Goal: Task Accomplishment & Management: Complete application form

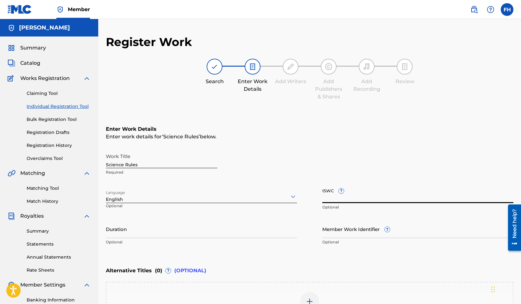
click at [371, 199] on input "ISWC ?" at bounding box center [418, 194] width 191 height 18
paste input "T-335.175.140-7"
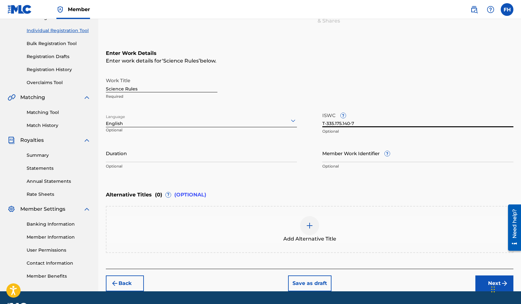
scroll to position [77, 0]
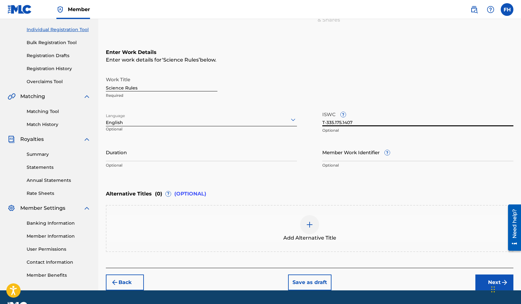
click at [343, 122] on input "T-335.175.1407" at bounding box center [418, 117] width 191 height 18
click at [335, 122] on input "T-335.1751407" at bounding box center [418, 117] width 191 height 18
click at [328, 121] on input "T-3351751407" at bounding box center [418, 117] width 191 height 18
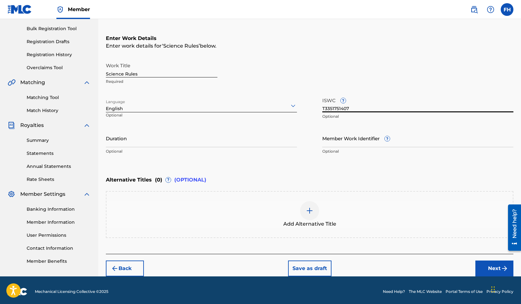
scroll to position [93, 0]
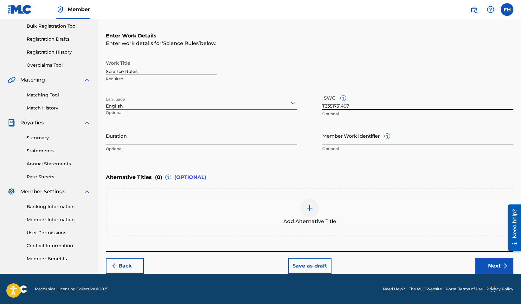
type input "T3351751407"
click at [492, 264] on button "Next" at bounding box center [495, 266] width 38 height 16
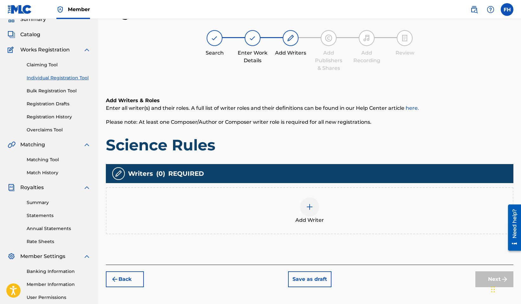
scroll to position [29, 0]
click at [310, 211] on div at bounding box center [309, 206] width 19 height 19
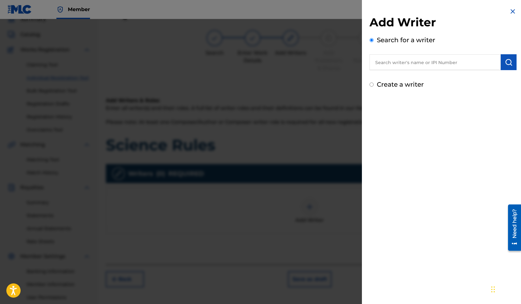
click at [416, 66] on input "text" at bounding box center [435, 62] width 131 height 16
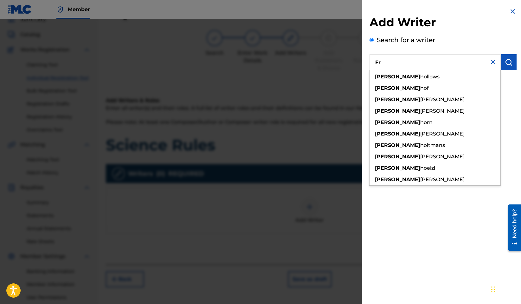
type input "F"
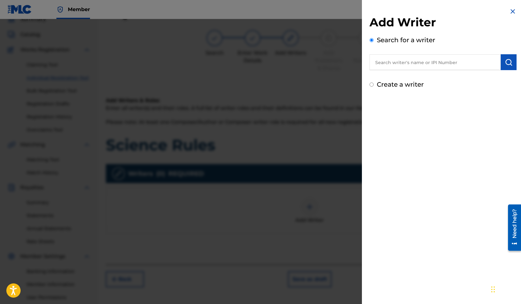
click at [371, 84] on input "Create a writer" at bounding box center [372, 84] width 4 height 4
radio input "false"
radio input "true"
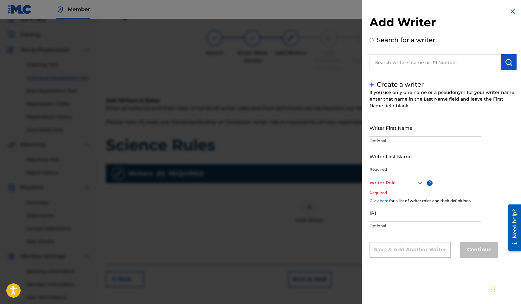
click at [384, 133] on input "Writer First Name" at bounding box center [426, 128] width 112 height 18
type input "[PERSON_NAME]"
type input "[GEOGRAPHIC_DATA]"
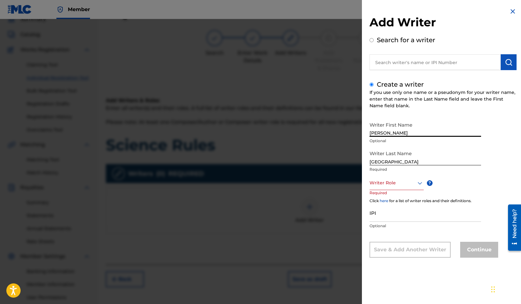
click at [423, 183] on icon at bounding box center [420, 183] width 8 height 8
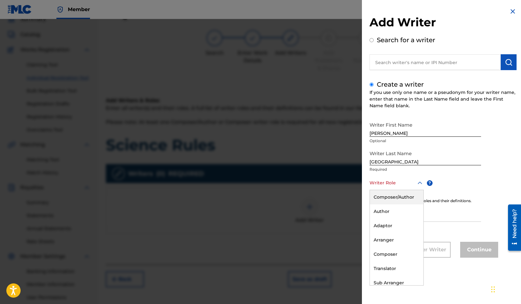
click at [405, 196] on div "Composer/Author" at bounding box center [397, 197] width 54 height 14
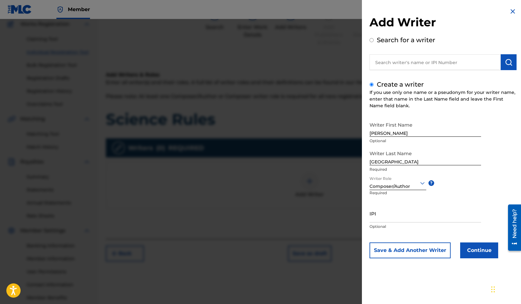
scroll to position [55, 0]
click at [478, 251] on button "Continue" at bounding box center [480, 250] width 38 height 16
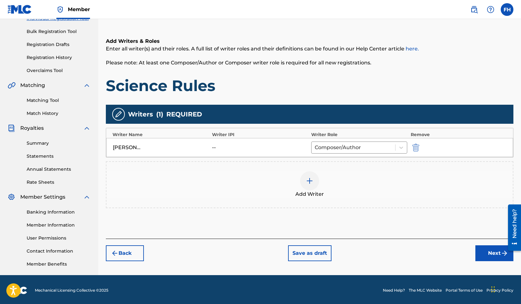
scroll to position [89, 0]
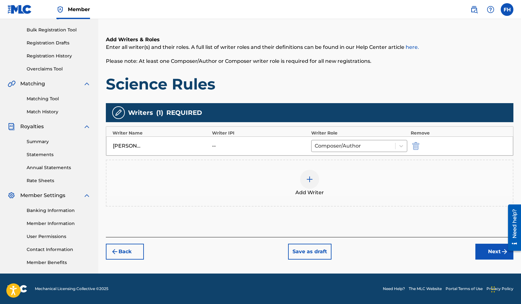
click at [491, 254] on button "Next" at bounding box center [495, 252] width 38 height 16
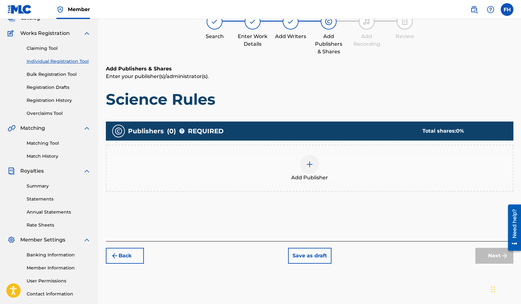
scroll to position [29, 0]
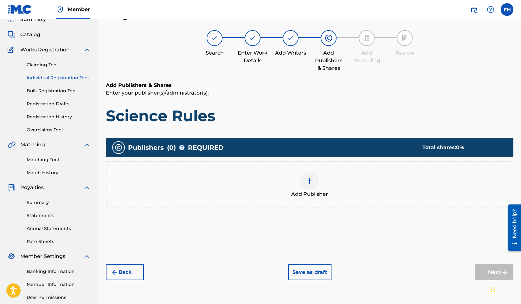
click at [308, 184] on img at bounding box center [310, 181] width 8 height 8
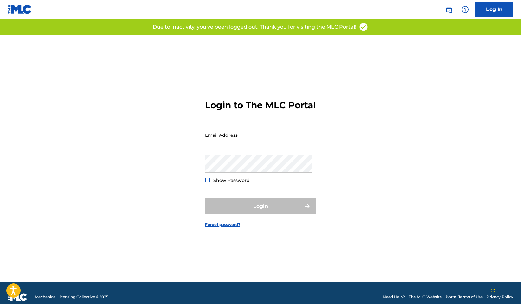
click at [238, 144] on input "Email Address" at bounding box center [258, 135] width 107 height 18
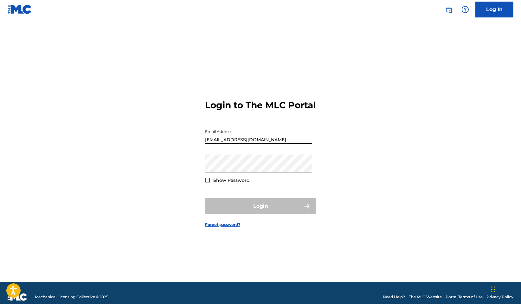
click at [265, 144] on input "[EMAIL_ADDRESS][DOMAIN_NAME]" at bounding box center [258, 135] width 107 height 18
click at [265, 150] on div "Email Address fredhouston@att.net" at bounding box center [258, 140] width 107 height 29
click at [265, 144] on input "fredhouston@att.net" at bounding box center [258, 135] width 107 height 18
type input "[EMAIL_ADDRESS][DOMAIN_NAME]"
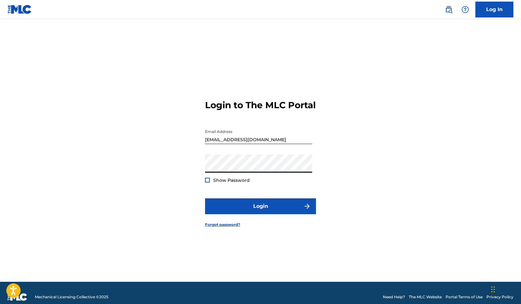
click at [209, 182] on div at bounding box center [207, 180] width 5 height 5
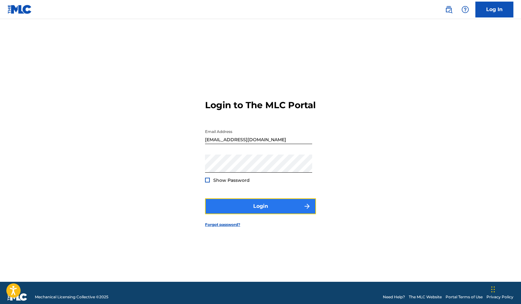
click at [259, 210] on button "Login" at bounding box center [260, 206] width 111 height 16
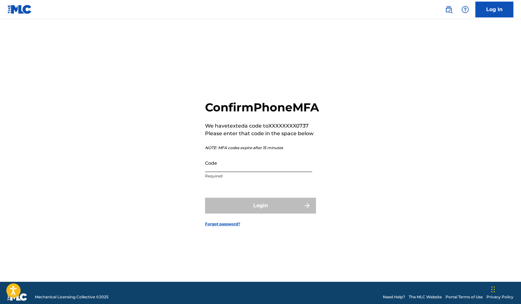
click at [263, 172] on input "Code" at bounding box center [258, 163] width 107 height 18
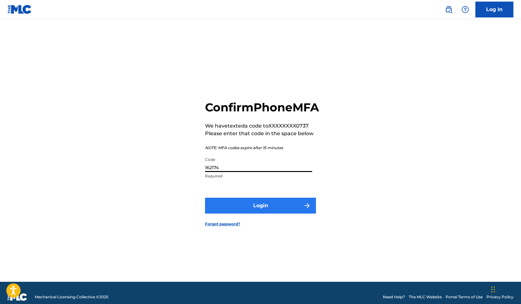
type input "162174"
click at [268, 209] on button "Login" at bounding box center [260, 206] width 111 height 16
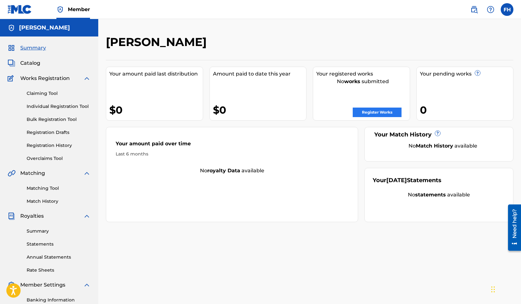
click at [375, 109] on link "Register Works" at bounding box center [377, 113] width 49 height 10
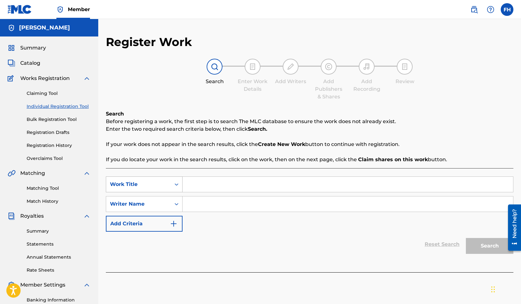
click at [147, 182] on div "Work Title" at bounding box center [138, 184] width 57 height 8
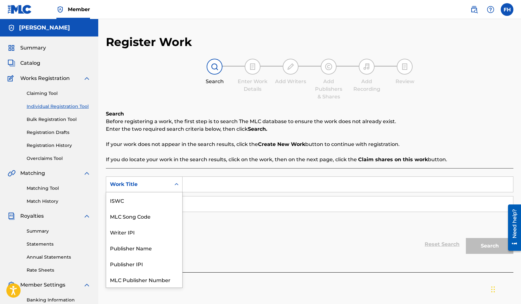
scroll to position [16, 0]
click at [121, 284] on div "Work Title" at bounding box center [144, 280] width 76 height 16
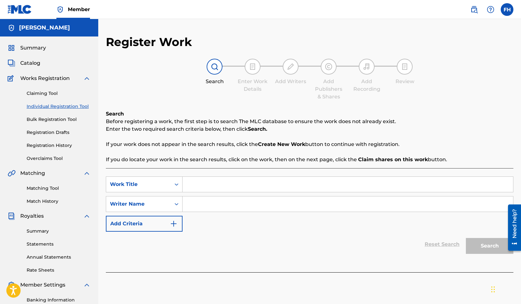
click at [218, 185] on input "Search Form" at bounding box center [348, 184] width 331 height 15
click at [76, 107] on link "Individual Registration Tool" at bounding box center [59, 106] width 64 height 7
click at [237, 187] on input "Search Form" at bounding box center [348, 184] width 331 height 15
type input "Science Rules"
click at [232, 204] on input "Search Form" at bounding box center [348, 203] width 331 height 15
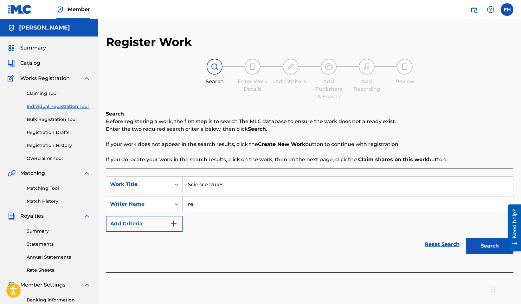
type input "r"
click at [232, 204] on input "[PERSON_NAME]" at bounding box center [348, 203] width 331 height 15
type input "[PERSON_NAME]"
click at [231, 204] on input "[PERSON_NAME]" at bounding box center [348, 203] width 331 height 15
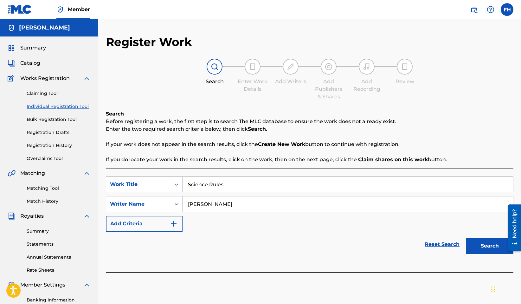
click at [231, 204] on input "[PERSON_NAME]" at bounding box center [348, 203] width 331 height 15
click at [208, 204] on input "Search Form" at bounding box center [348, 203] width 331 height 15
click at [223, 183] on input "Science Rules" at bounding box center [348, 184] width 331 height 15
click at [210, 205] on input "Search Form" at bounding box center [348, 203] width 331 height 15
type input "[PERSON_NAME]"
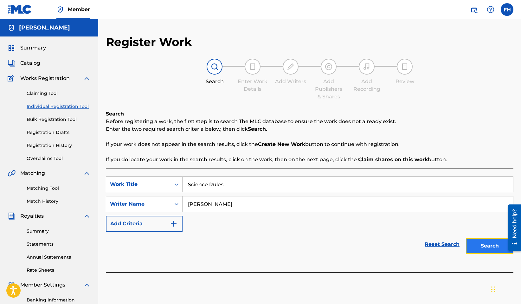
click at [487, 250] on button "Search" at bounding box center [490, 246] width 48 height 16
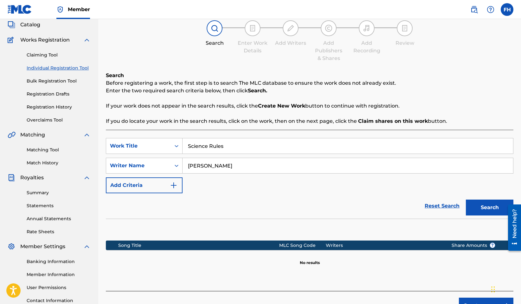
scroll to position [89, 0]
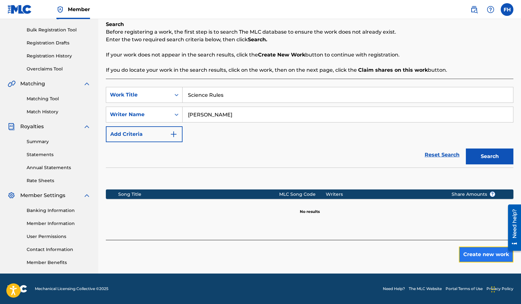
click at [486, 257] on button "Create new work" at bounding box center [486, 254] width 55 height 16
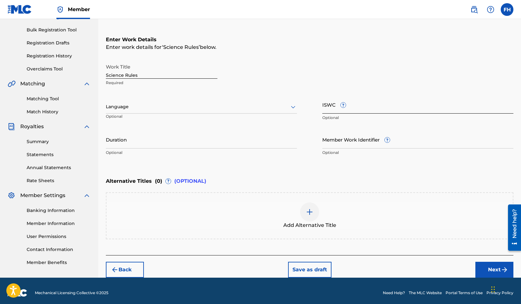
click at [352, 110] on input "ISWC ?" at bounding box center [418, 104] width 191 height 18
paste input "T-335.175.140-7"
click at [352, 109] on input "T-335.175.140-7" at bounding box center [418, 104] width 191 height 18
click at [343, 110] on input "T-335.175.1407" at bounding box center [418, 104] width 191 height 18
click at [336, 109] on input "T-335.1751407" at bounding box center [418, 104] width 191 height 18
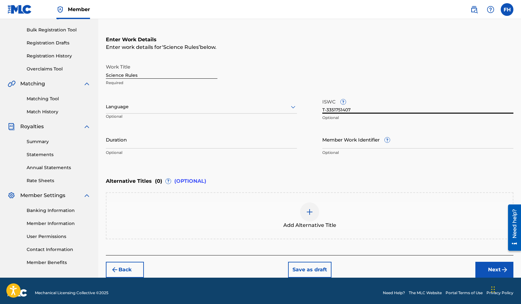
click at [328, 110] on input "T-3351751407" at bounding box center [418, 104] width 191 height 18
type input "T3351751407"
click at [181, 110] on div at bounding box center [201, 107] width 191 height 8
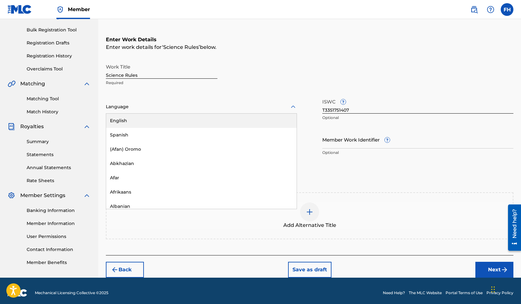
click at [180, 116] on div "English" at bounding box center [201, 121] width 191 height 14
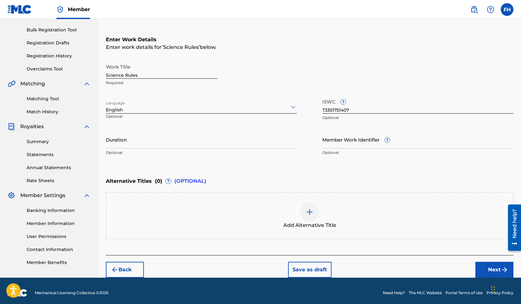
scroll to position [93, 0]
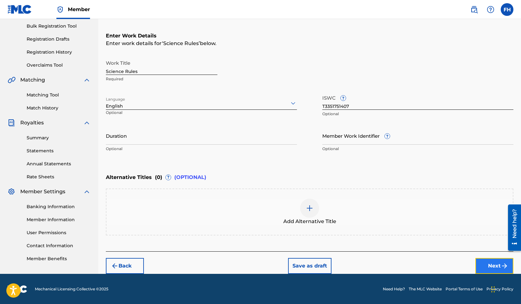
click at [495, 263] on button "Next" at bounding box center [495, 266] width 38 height 16
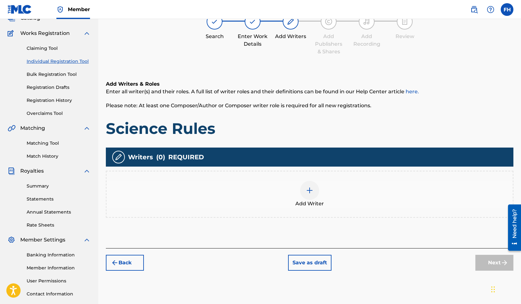
scroll to position [29, 0]
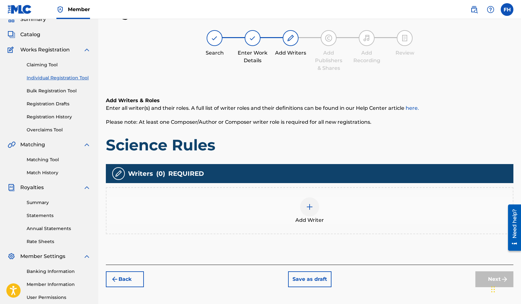
click at [310, 207] on img at bounding box center [310, 207] width 8 height 8
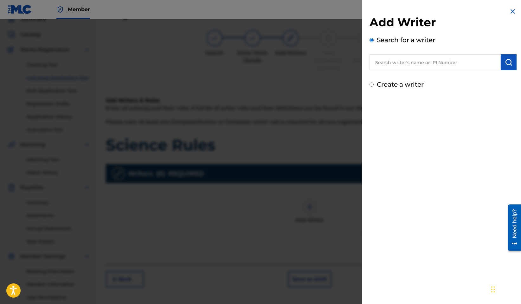
click at [435, 63] on input "text" at bounding box center [435, 62] width 131 height 16
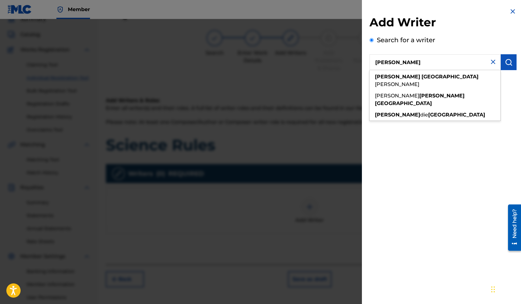
type input "[PERSON_NAME]"
click at [511, 104] on div "Add Writer Search for a writer Fred Houston fred houston collins daniel fred ho…" at bounding box center [443, 152] width 162 height 304
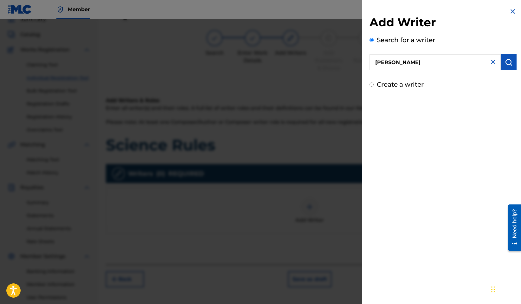
click at [373, 85] on input "Create a writer" at bounding box center [372, 84] width 4 height 4
radio input "false"
radio input "true"
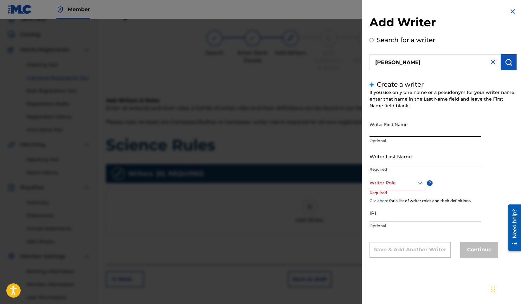
click at [389, 135] on input "Writer First Name" at bounding box center [426, 128] width 112 height 18
type input "[PERSON_NAME]"
click at [394, 164] on input "Writer Last Name" at bounding box center [426, 156] width 112 height 18
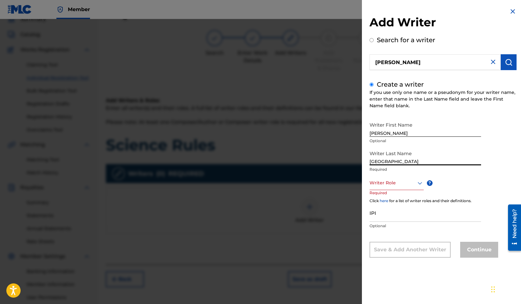
type input "[GEOGRAPHIC_DATA]"
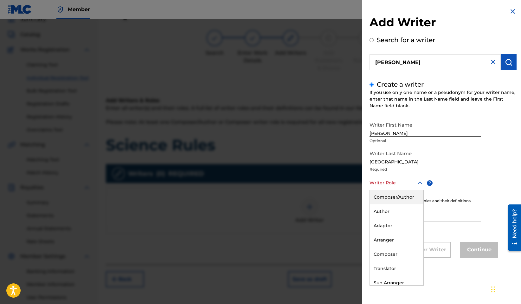
drag, startPoint x: 399, startPoint y: 180, endPoint x: 395, endPoint y: 180, distance: 4.4
click at [397, 180] on div at bounding box center [397, 183] width 54 height 8
click at [395, 194] on div "Composer/Author" at bounding box center [397, 197] width 54 height 14
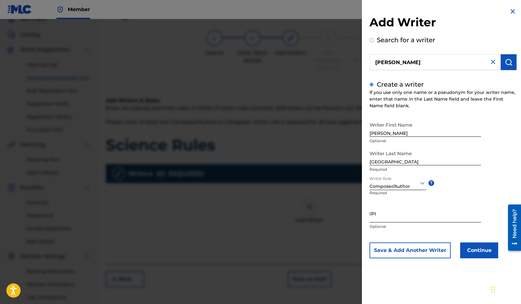
click at [412, 221] on input "IPI" at bounding box center [426, 213] width 112 height 18
type input "519027170"
click at [475, 250] on button "Continue" at bounding box center [480, 250] width 38 height 16
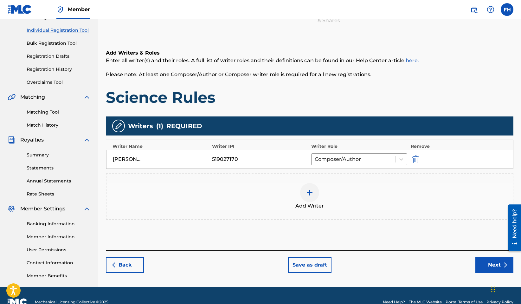
scroll to position [89, 0]
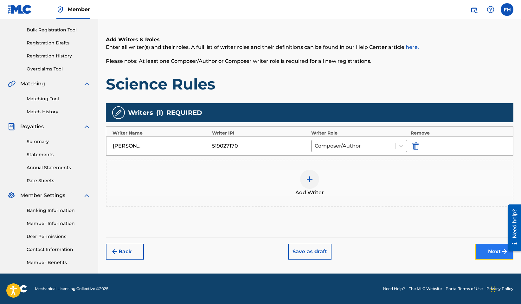
click at [495, 253] on button "Next" at bounding box center [495, 252] width 38 height 16
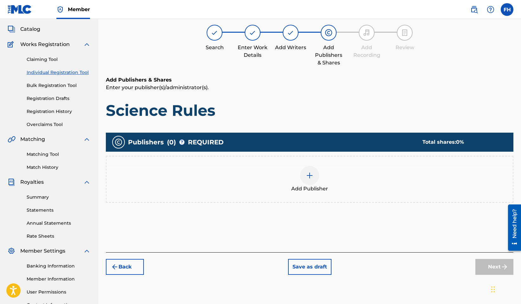
scroll to position [29, 0]
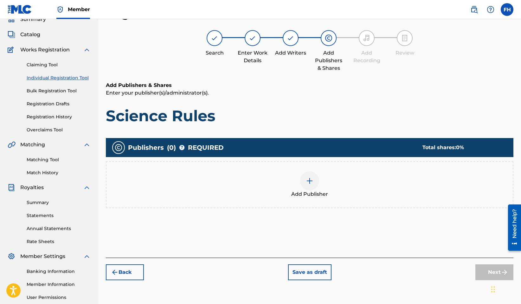
click at [311, 182] on img at bounding box center [310, 181] width 8 height 8
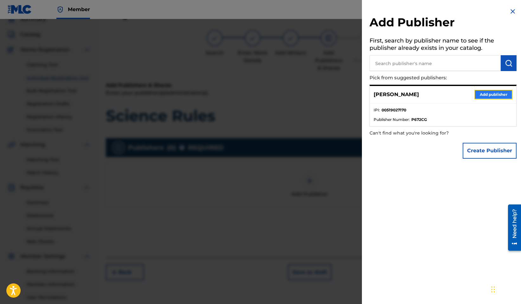
click at [488, 94] on button "Add publisher" at bounding box center [494, 95] width 38 height 10
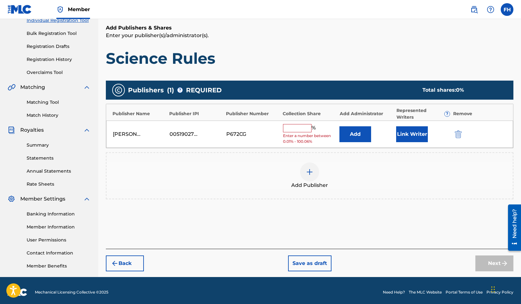
scroll to position [89, 0]
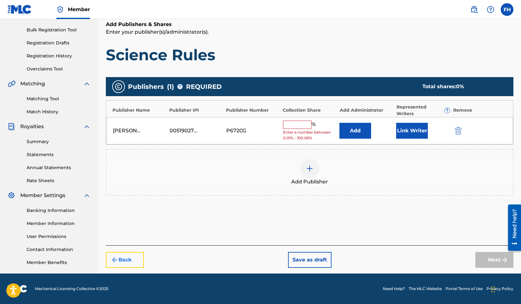
click at [134, 258] on button "Back" at bounding box center [125, 260] width 38 height 16
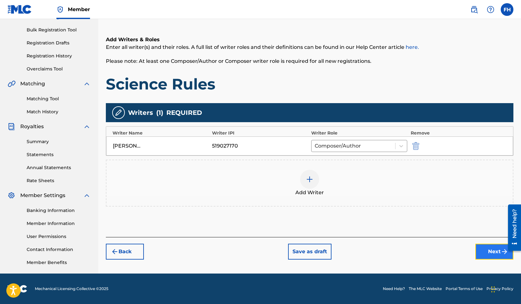
click at [489, 251] on button "Next" at bounding box center [495, 252] width 38 height 16
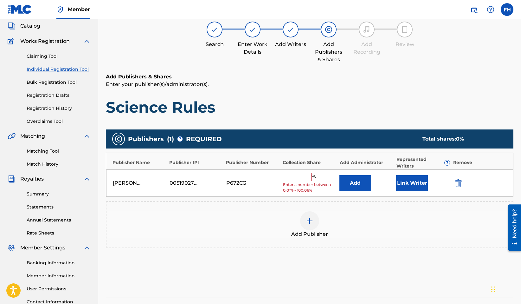
scroll to position [29, 0]
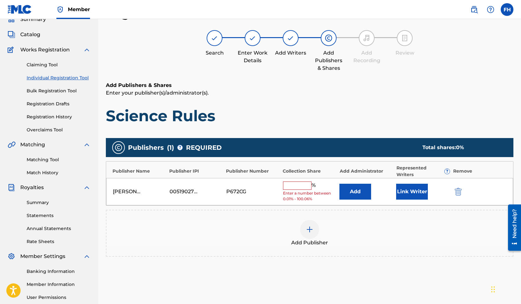
click at [311, 232] on img at bounding box center [310, 230] width 8 height 8
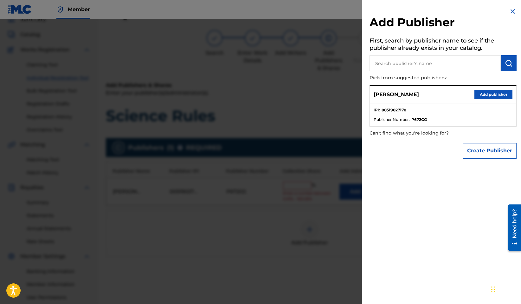
click at [426, 65] on input "text" at bounding box center [435, 63] width 131 height 16
type input "F"
click at [478, 150] on button "Create Publisher" at bounding box center [490, 151] width 54 height 16
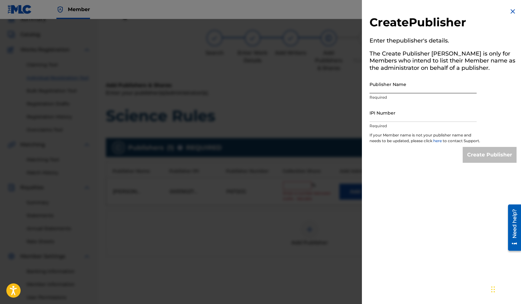
click at [402, 87] on input "Publisher Name" at bounding box center [423, 84] width 107 height 18
type input "F H Promise Music"
click at [416, 121] on input "IPI Number" at bounding box center [423, 113] width 107 height 18
type input "519027"
click at [333, 83] on div at bounding box center [260, 171] width 521 height 304
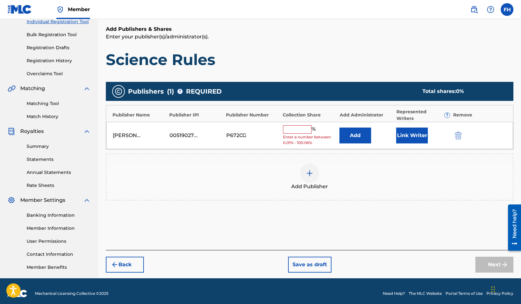
scroll to position [89, 0]
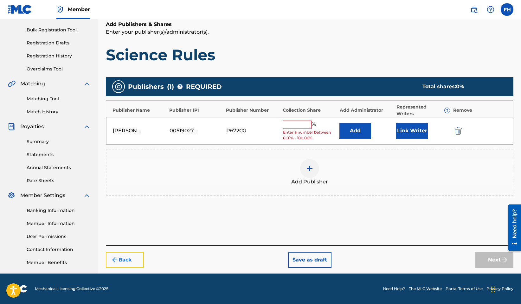
click at [132, 258] on button "Back" at bounding box center [125, 260] width 38 height 16
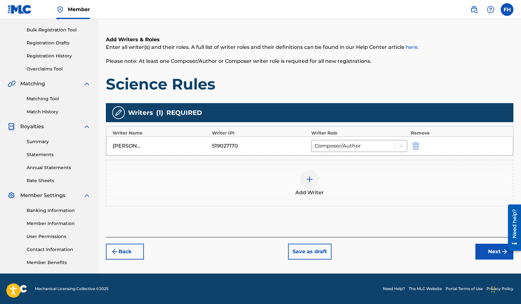
click at [250, 145] on div "519027170" at bounding box center [260, 146] width 96 height 8
click at [220, 143] on div "519027170" at bounding box center [226, 146] width 29 height 8
click at [417, 146] on img "submit" at bounding box center [416, 146] width 7 height 8
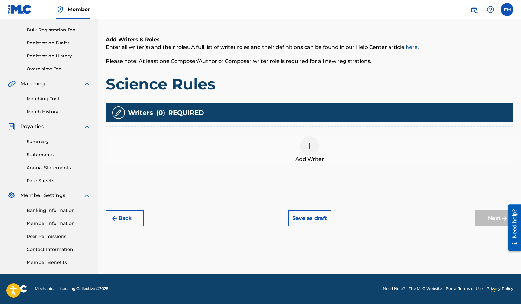
click at [306, 148] on img at bounding box center [310, 146] width 8 height 8
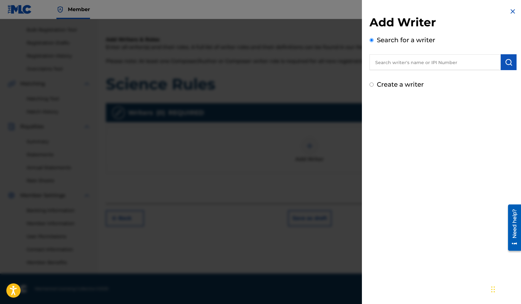
click at [388, 62] on input "text" at bounding box center [435, 62] width 131 height 16
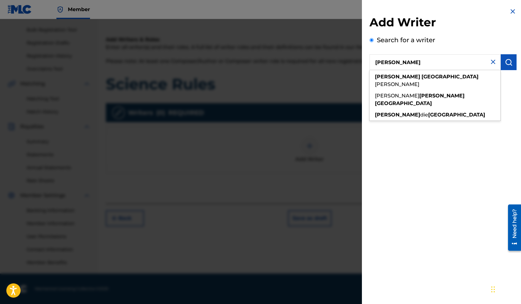
type input "[PERSON_NAME]"
click at [492, 61] on img at bounding box center [494, 62] width 8 height 8
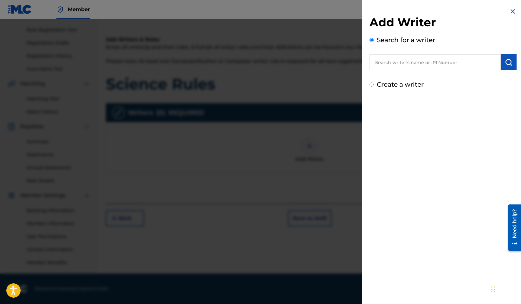
click at [371, 83] on input "Create a writer" at bounding box center [372, 84] width 4 height 4
radio input "false"
radio input "true"
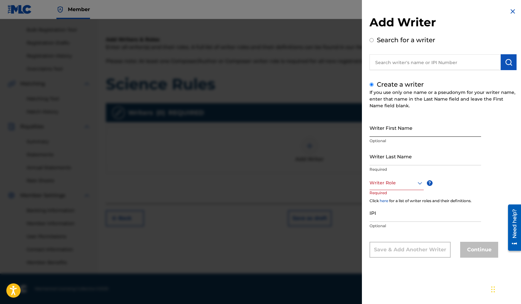
click at [383, 135] on input "Writer First Name" at bounding box center [426, 128] width 112 height 18
type input "[PERSON_NAME]"
click at [372, 160] on input "Writer Last Name" at bounding box center [426, 156] width 112 height 18
type input "[GEOGRAPHIC_DATA]"
click at [495, 154] on div "Writer First Name Fred Optional Writer Last Name Houston Required Writer Role ?…" at bounding box center [443, 188] width 147 height 139
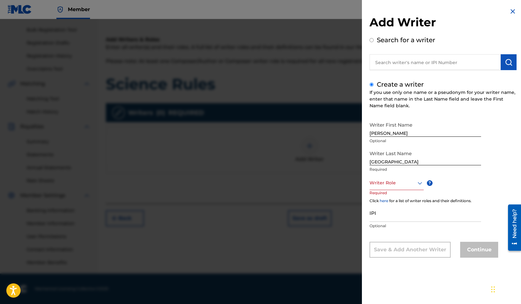
click at [392, 185] on div at bounding box center [397, 183] width 54 height 8
click at [392, 193] on div "Composer/Author" at bounding box center [397, 197] width 54 height 14
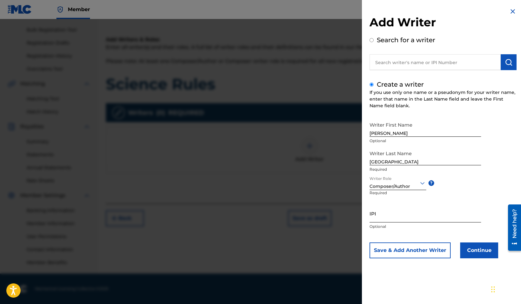
click at [387, 215] on input "IPI" at bounding box center [426, 213] width 112 height 18
type input "519544538"
click at [483, 249] on button "Continue" at bounding box center [480, 250] width 38 height 16
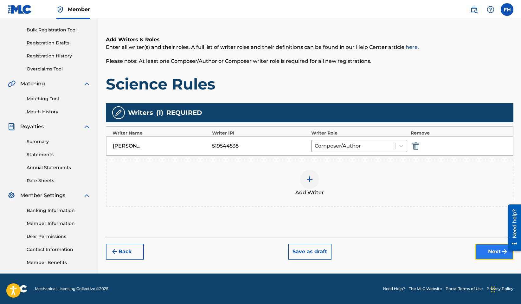
click at [492, 251] on button "Next" at bounding box center [495, 252] width 38 height 16
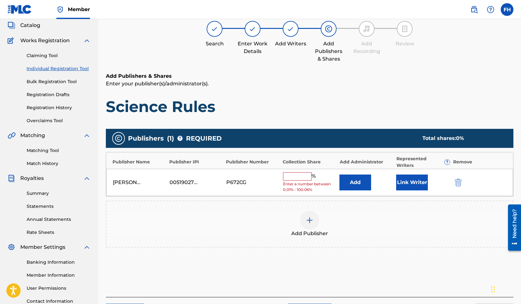
scroll to position [29, 0]
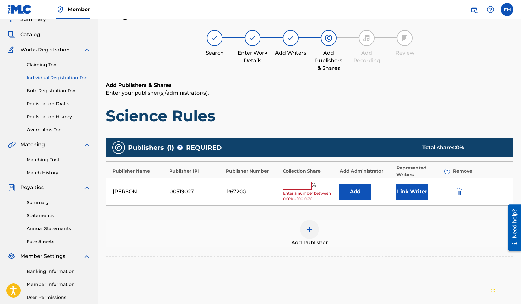
click at [310, 225] on div at bounding box center [309, 229] width 19 height 19
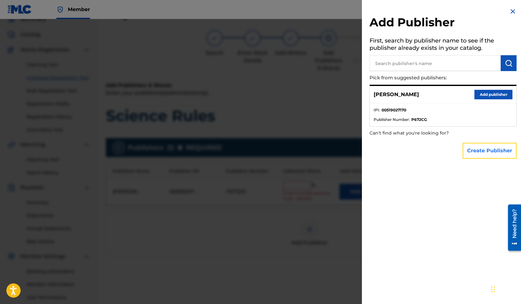
click at [484, 151] on button "Create Publisher" at bounding box center [490, 151] width 54 height 16
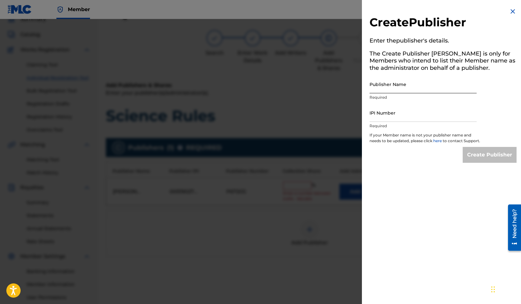
click at [396, 91] on input "Publisher Name" at bounding box center [423, 84] width 107 height 18
type input "F H Promise Music"
click at [397, 121] on input "IPI Number" at bounding box center [423, 113] width 107 height 18
click at [390, 116] on input "519027" at bounding box center [423, 113] width 107 height 18
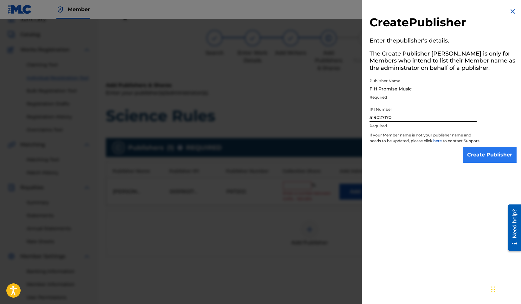
type input "519027170"
click at [491, 159] on input "Create Publisher" at bounding box center [490, 155] width 54 height 16
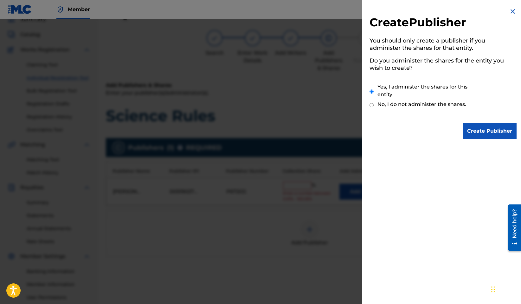
click at [511, 227] on div "Need help?" at bounding box center [515, 223] width 9 height 29
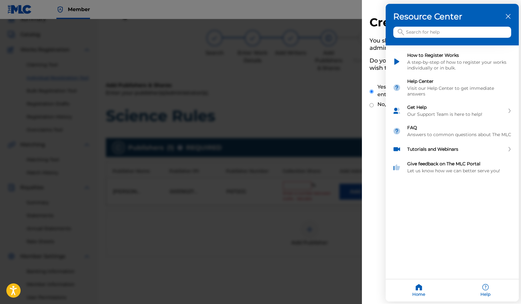
click at [382, 189] on div at bounding box center [260, 152] width 521 height 304
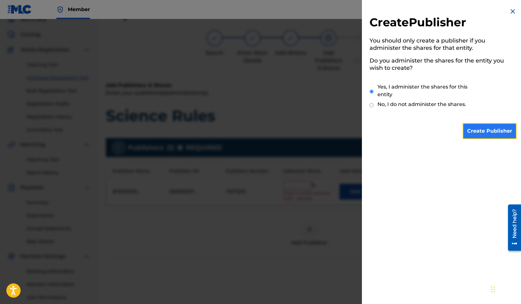
click at [478, 130] on input "Create Publisher" at bounding box center [490, 131] width 54 height 16
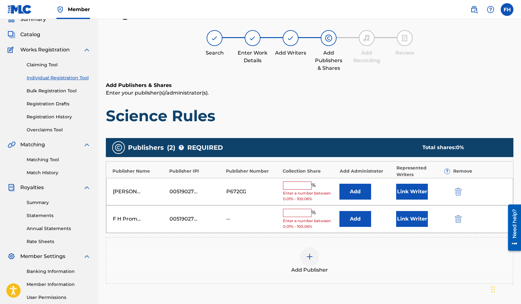
click at [300, 186] on input "text" at bounding box center [297, 185] width 29 height 8
type input "6"
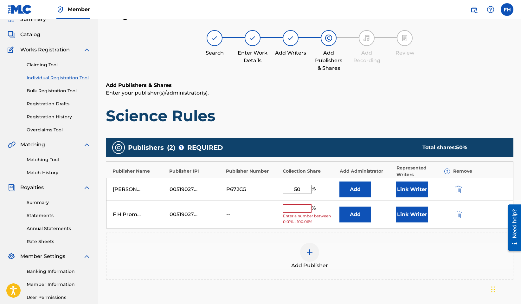
type input "50"
click at [293, 205] on input "text" at bounding box center [297, 208] width 29 height 8
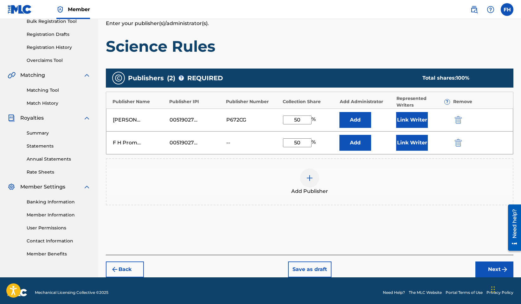
scroll to position [102, 0]
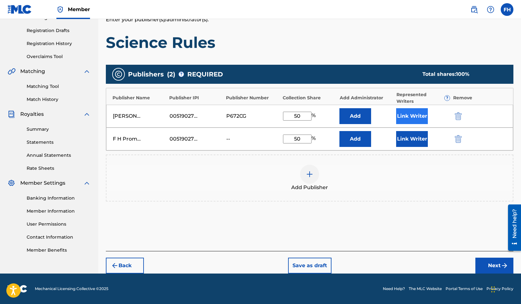
type input "50"
click at [413, 115] on button "Link Writer" at bounding box center [413, 116] width 32 height 16
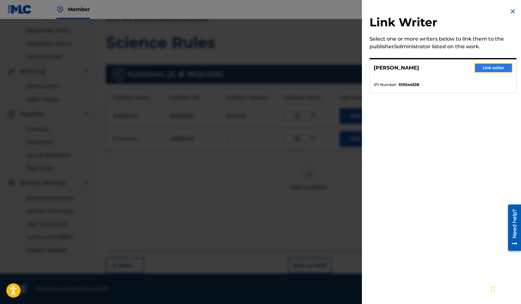
click at [491, 67] on button "Link writer" at bounding box center [494, 68] width 38 height 10
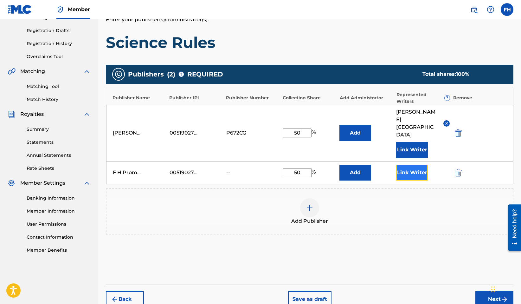
click at [411, 165] on button "Link Writer" at bounding box center [413, 173] width 32 height 16
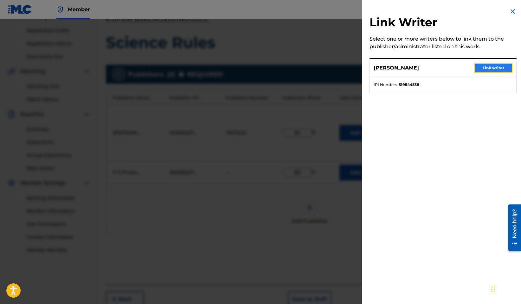
click at [493, 68] on button "Link writer" at bounding box center [494, 68] width 38 height 10
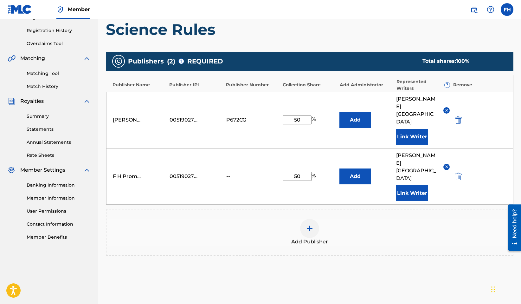
scroll to position [123, 0]
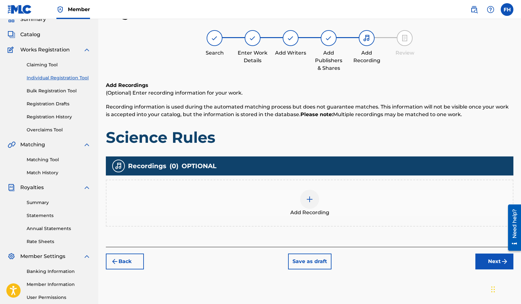
scroll to position [29, 0]
click at [311, 192] on div at bounding box center [309, 199] width 19 height 19
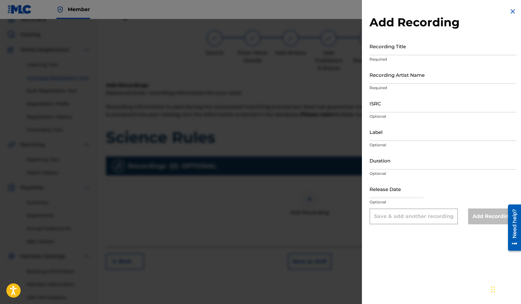
click at [408, 56] on div "Recording Title Required" at bounding box center [443, 51] width 147 height 29
click at [408, 51] on input "Recording Title" at bounding box center [443, 46] width 147 height 18
type input "Science Rules"
click at [413, 82] on input "Recording Artist Name" at bounding box center [443, 75] width 147 height 18
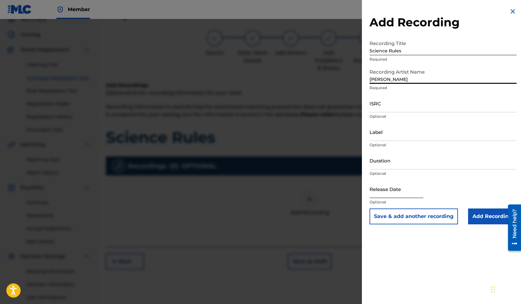
type input "[PERSON_NAME]"
click at [393, 194] on input "text" at bounding box center [397, 189] width 54 height 18
select select "8"
select select "2025"
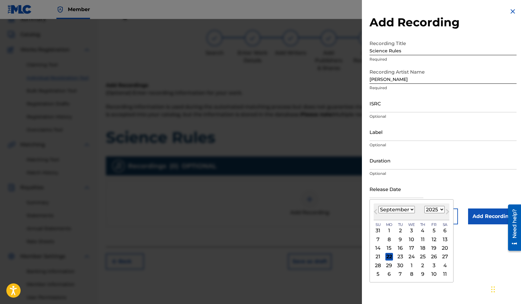
click at [412, 210] on select "January February March April May June July August September October November De…" at bounding box center [397, 209] width 36 height 7
select select "9"
click at [379, 206] on select "January February March April May June July August September October November De…" at bounding box center [397, 209] width 36 height 7
click at [434, 230] on div "3" at bounding box center [434, 231] width 8 height 8
type input "October 3 2025"
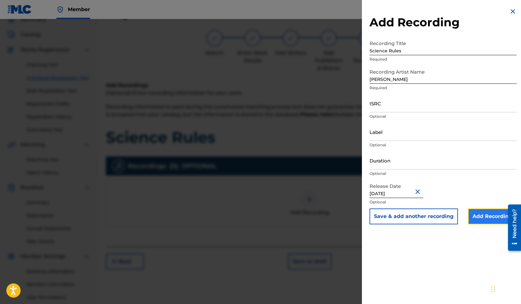
click at [486, 218] on input "Add Recording" at bounding box center [493, 216] width 49 height 16
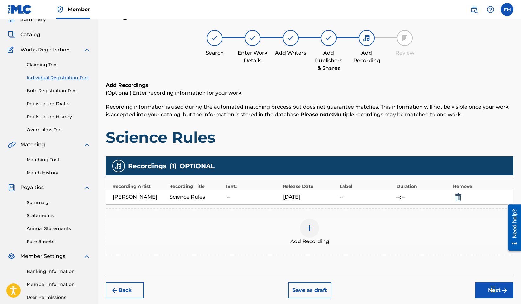
click at [494, 289] on div "Chat Widget" at bounding box center [506, 288] width 32 height 30
click at [483, 293] on button "Next" at bounding box center [495, 290] width 38 height 16
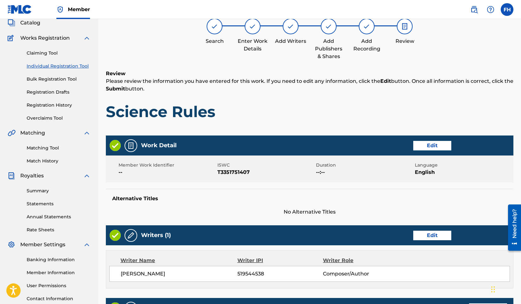
scroll to position [36, 0]
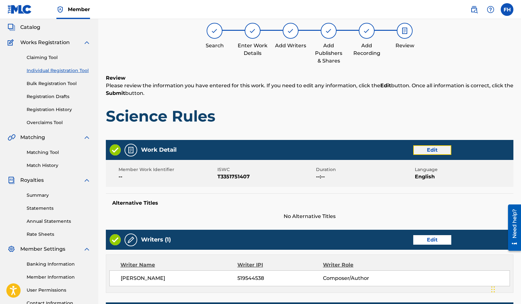
click at [431, 148] on button "Edit" at bounding box center [433, 150] width 38 height 10
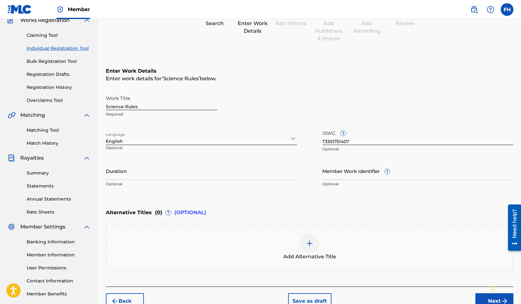
scroll to position [93, 0]
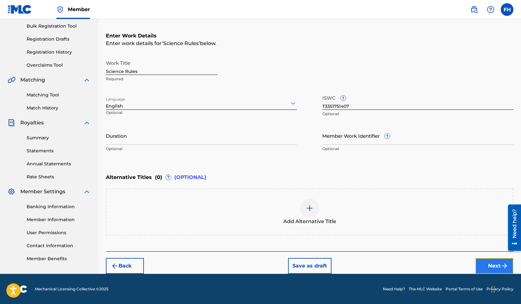
click at [492, 266] on button "Next" at bounding box center [495, 266] width 38 height 16
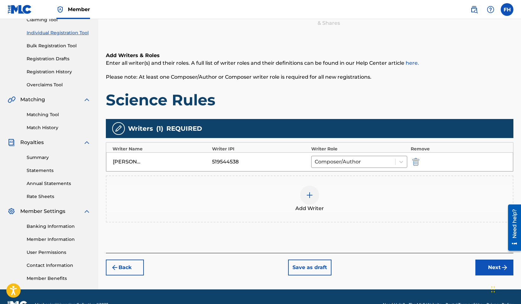
scroll to position [89, 0]
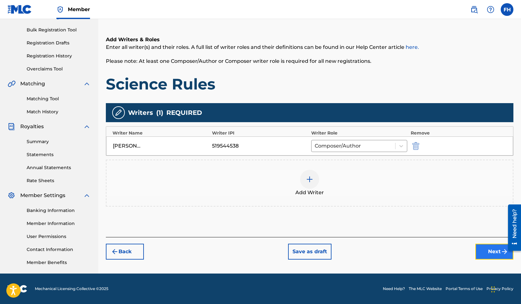
click at [485, 252] on button "Next" at bounding box center [495, 252] width 38 height 16
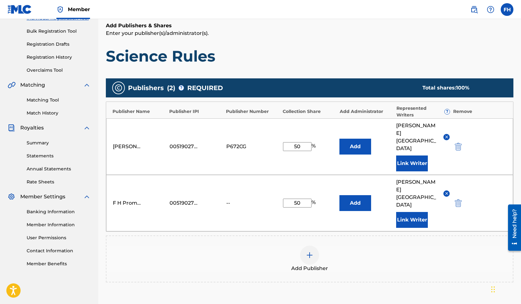
scroll to position [123, 0]
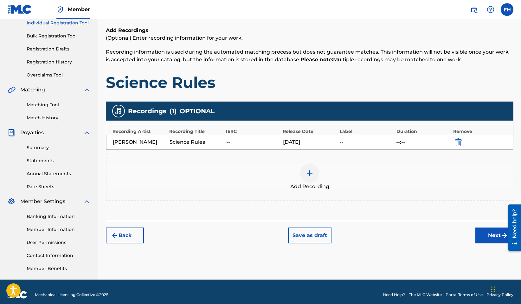
scroll to position [89, 0]
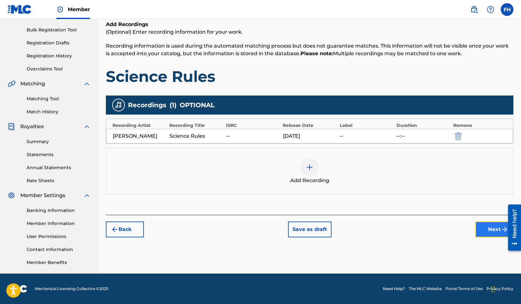
click at [486, 233] on button "Next" at bounding box center [495, 229] width 38 height 16
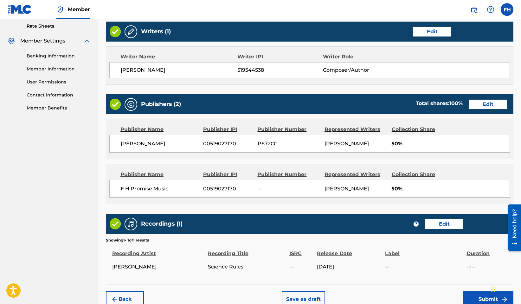
scroll to position [277, 0]
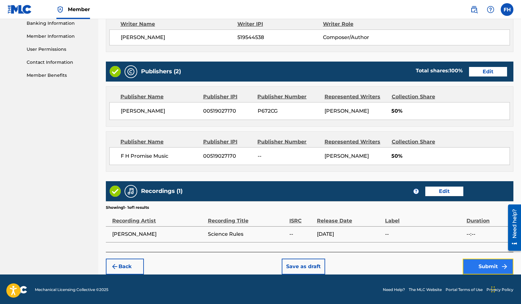
click at [480, 264] on button "Submit" at bounding box center [488, 267] width 51 height 16
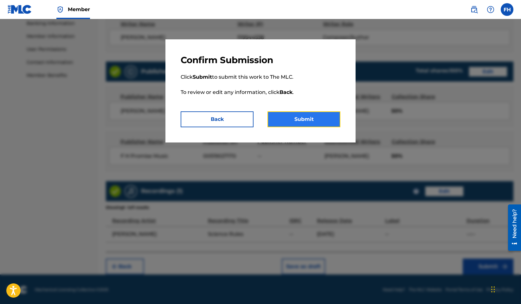
click at [307, 117] on button "Submit" at bounding box center [304, 119] width 73 height 16
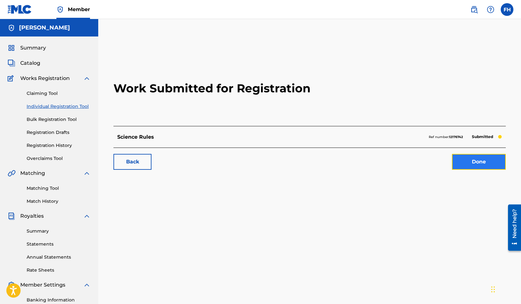
click at [479, 161] on link "Done" at bounding box center [479, 162] width 54 height 16
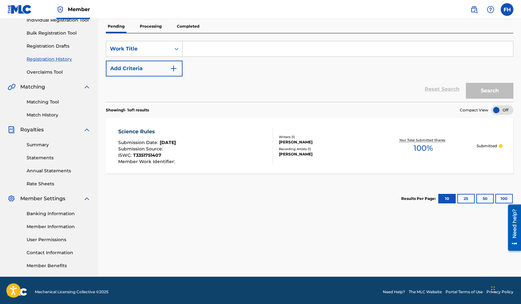
scroll to position [89, 0]
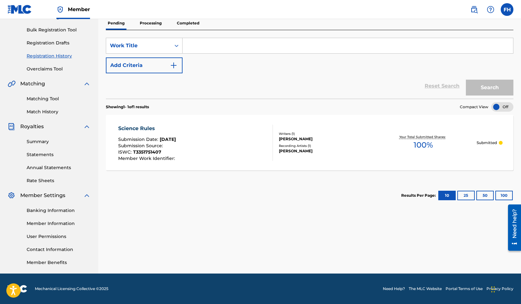
click at [295, 148] on div "[PERSON_NAME]" at bounding box center [324, 151] width 91 height 6
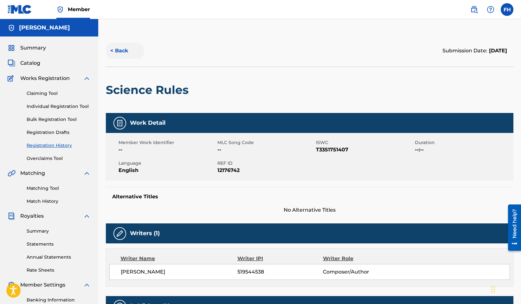
click at [124, 48] on button "< Back" at bounding box center [125, 51] width 38 height 16
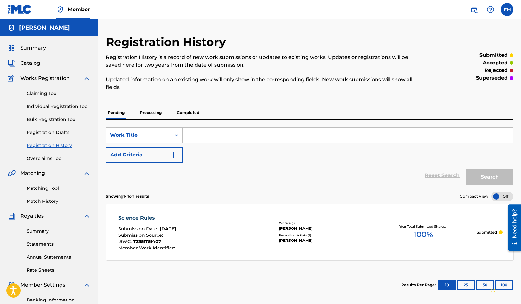
click at [153, 112] on p "Processing" at bounding box center [151, 112] width 26 height 13
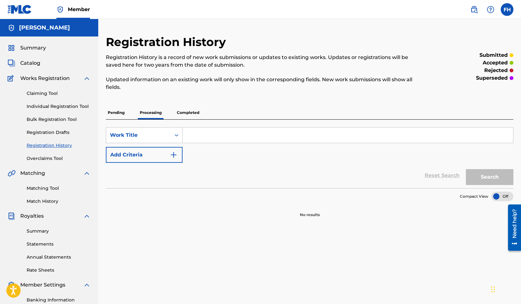
click at [182, 111] on p "Completed" at bounding box center [188, 112] width 26 height 13
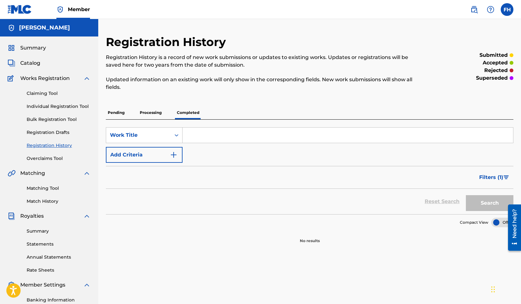
click at [116, 111] on p "Pending" at bounding box center [116, 112] width 21 height 13
